Goal: Check status: Check status

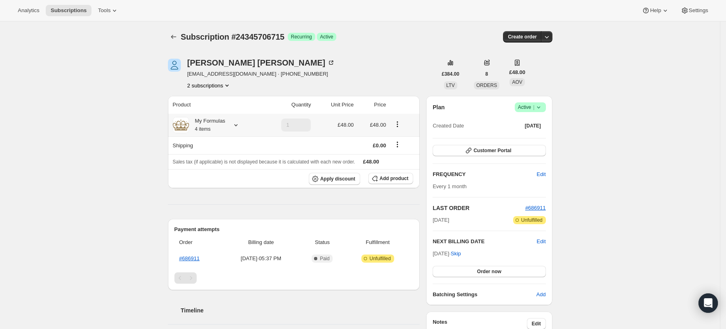
click at [236, 121] on icon at bounding box center [236, 125] width 8 height 8
click at [226, 87] on icon "Product actions" at bounding box center [227, 85] width 8 height 8
click at [213, 99] on span "16569008347" at bounding box center [200, 101] width 32 height 6
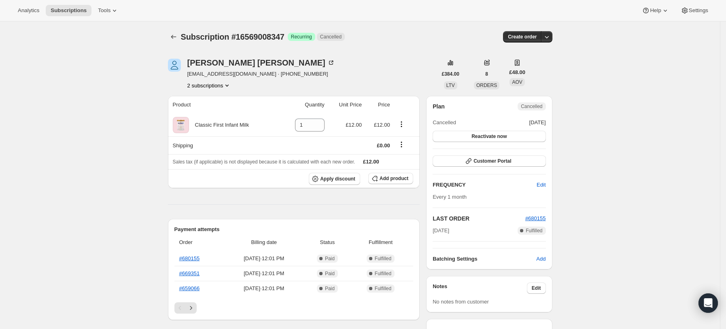
click at [219, 85] on button "2 subscriptions" at bounding box center [209, 85] width 44 height 8
click at [222, 86] on button "2 subscriptions" at bounding box center [209, 85] width 44 height 8
click at [235, 110] on span "24345706715" at bounding box center [212, 114] width 56 height 8
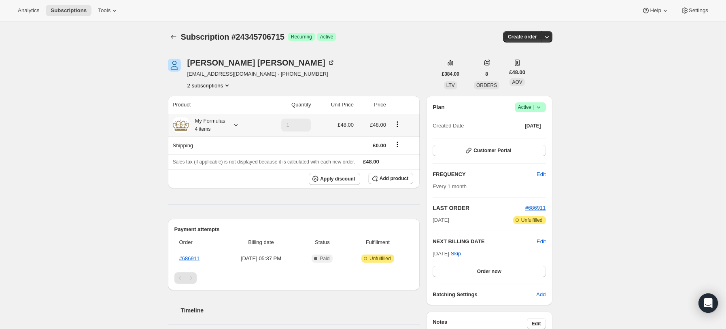
click at [240, 119] on div "My Formulas 4 items" at bounding box center [215, 125] width 85 height 16
click at [238, 119] on div "My Formulas 4 items" at bounding box center [215, 125] width 85 height 16
click at [237, 124] on icon at bounding box center [236, 125] width 8 height 8
